Goal: Task Accomplishment & Management: Use online tool/utility

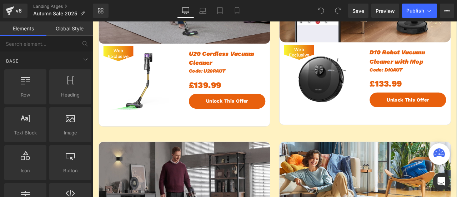
scroll to position [357, 0]
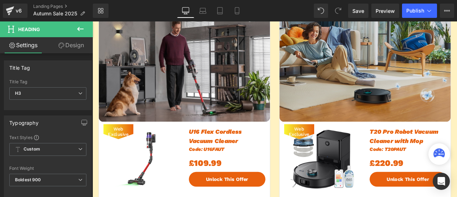
scroll to position [572, 0]
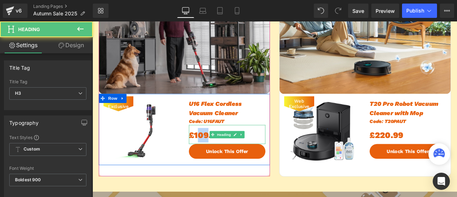
drag, startPoint x: 217, startPoint y: 163, endPoint x: 226, endPoint y: 163, distance: 8.2
click at [226, 163] on div "£109.99" at bounding box center [252, 155] width 91 height 23
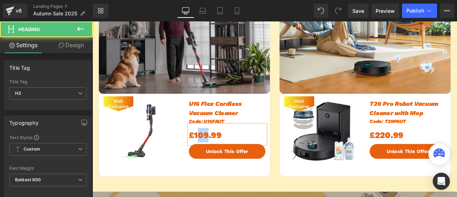
click at [221, 163] on div "£109.99" at bounding box center [252, 155] width 91 height 23
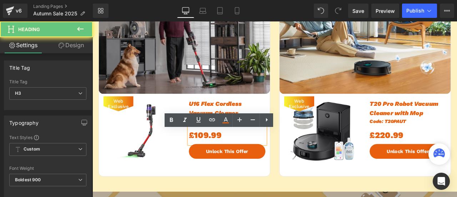
click at [226, 163] on div "£109.99" at bounding box center [252, 155] width 91 height 23
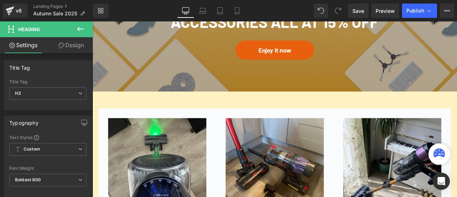
scroll to position [822, 0]
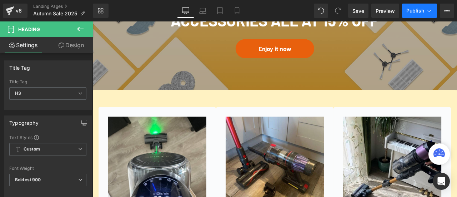
click at [419, 13] on span "Publish" at bounding box center [416, 11] width 18 height 6
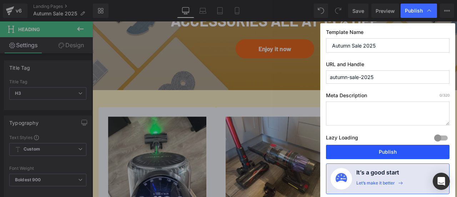
click at [393, 147] on button "Publish" at bounding box center [388, 152] width 124 height 14
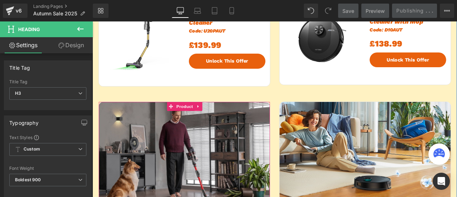
scroll to position [357, 0]
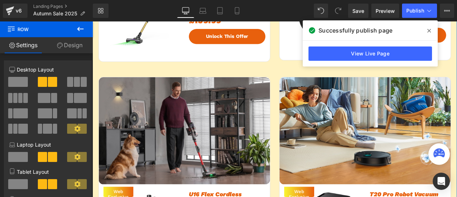
scroll to position [572, 0]
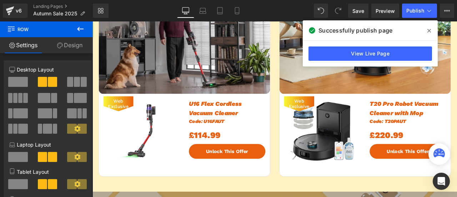
click at [432, 30] on span at bounding box center [429, 30] width 11 height 11
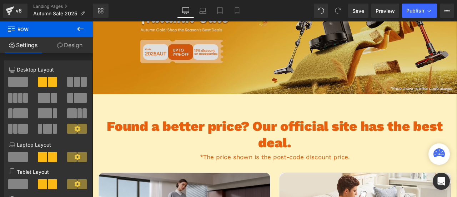
scroll to position [107, 0]
